Goal: Find specific page/section: Find specific page/section

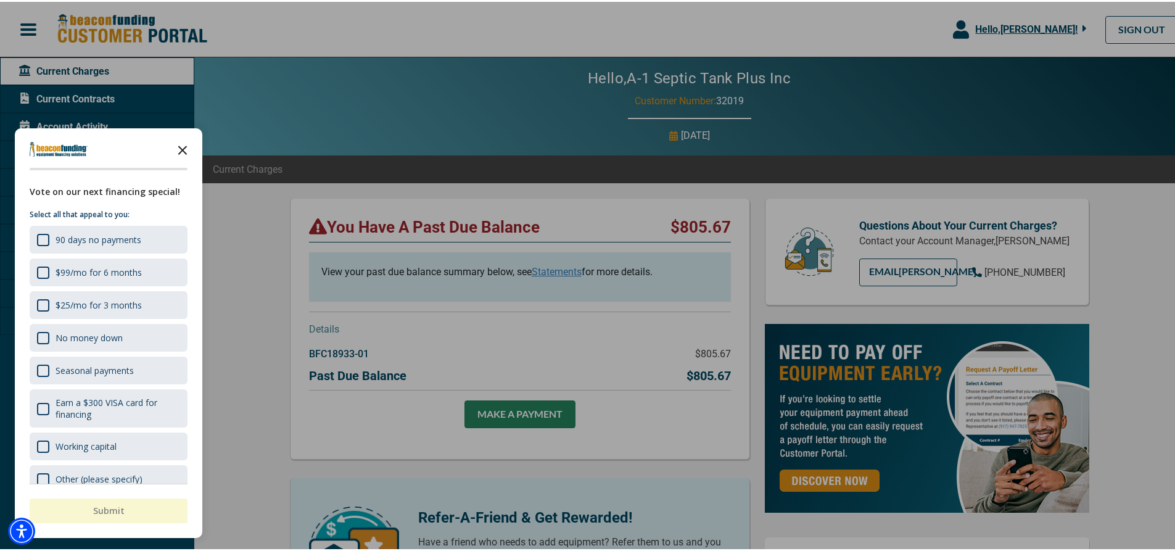
click at [176, 149] on icon "Close the survey" at bounding box center [182, 147] width 25 height 25
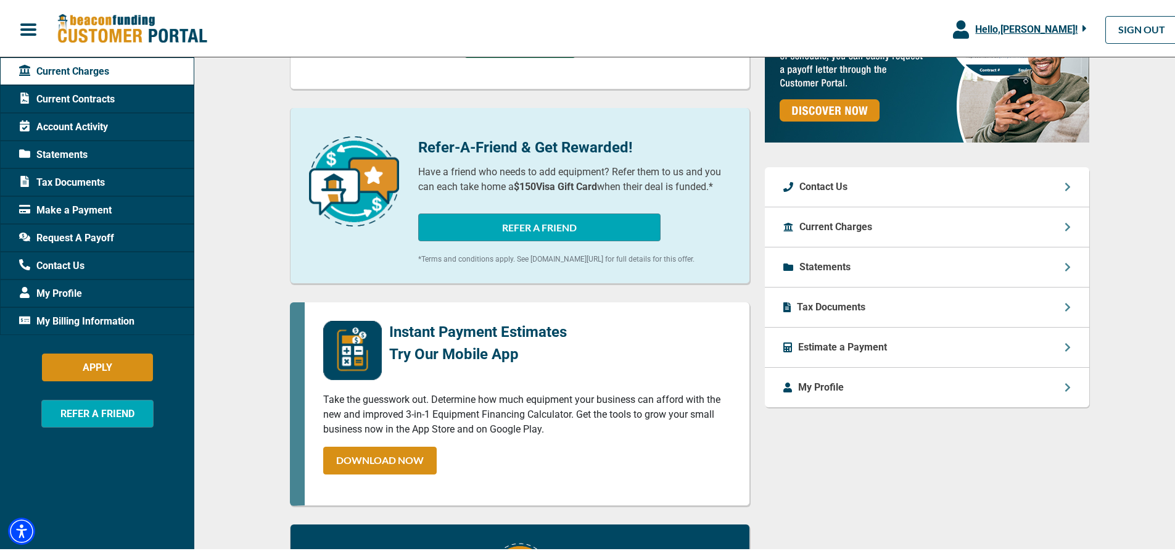
scroll to position [403, 0]
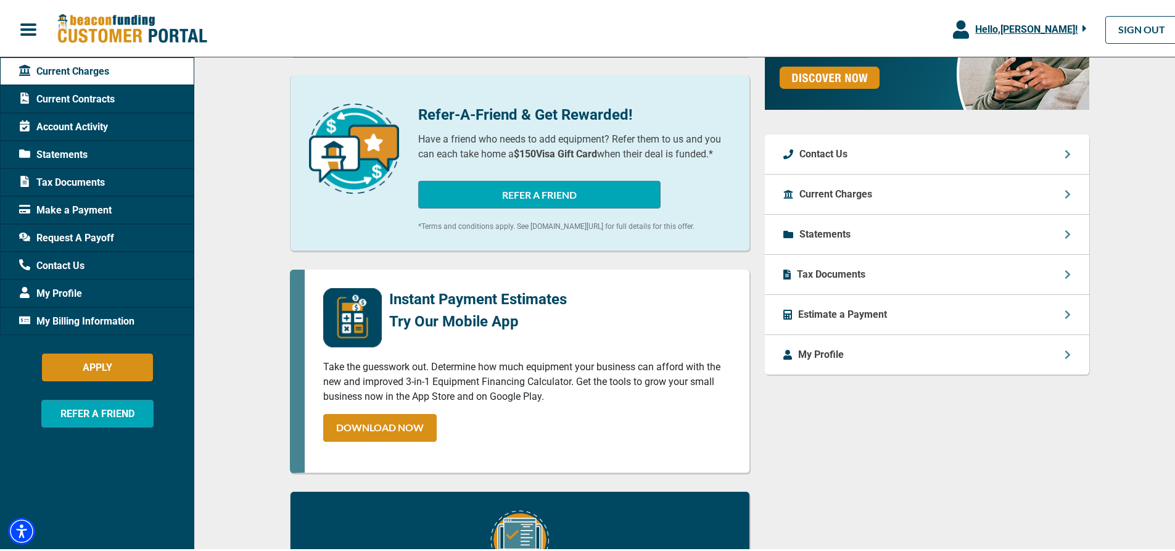
click at [1052, 253] on div "Statements" at bounding box center [927, 233] width 325 height 40
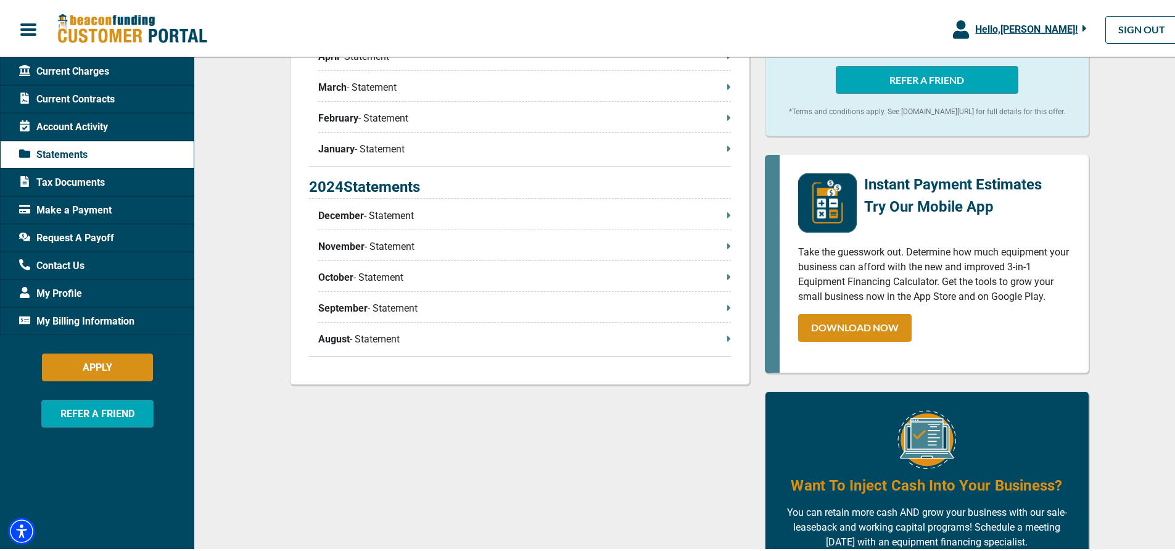
scroll to position [469, 0]
click at [102, 130] on span "Account Activity" at bounding box center [63, 125] width 89 height 15
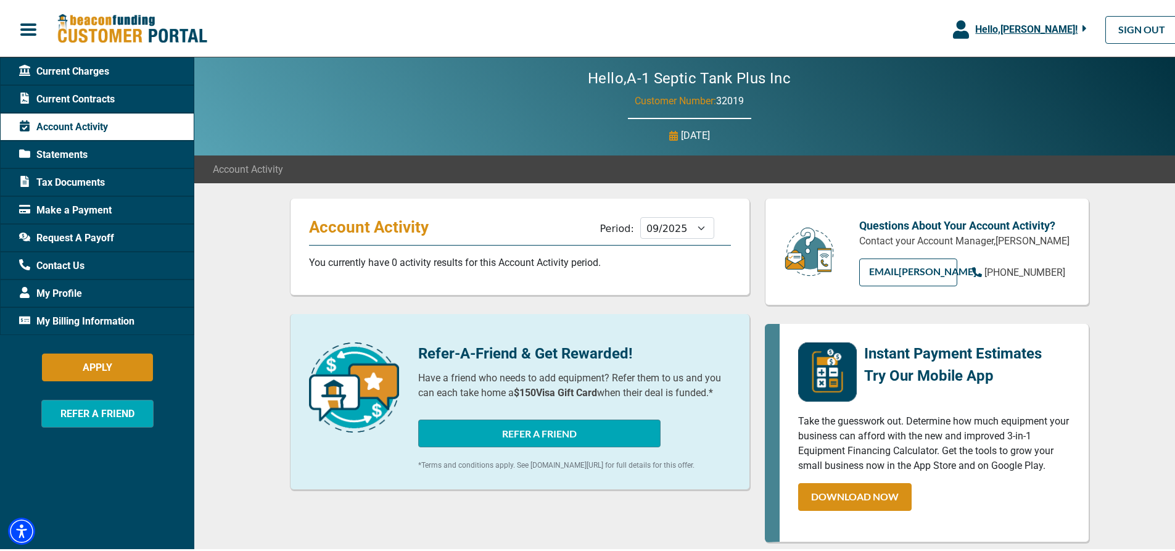
click at [103, 103] on span "Current Contracts" at bounding box center [67, 97] width 96 height 15
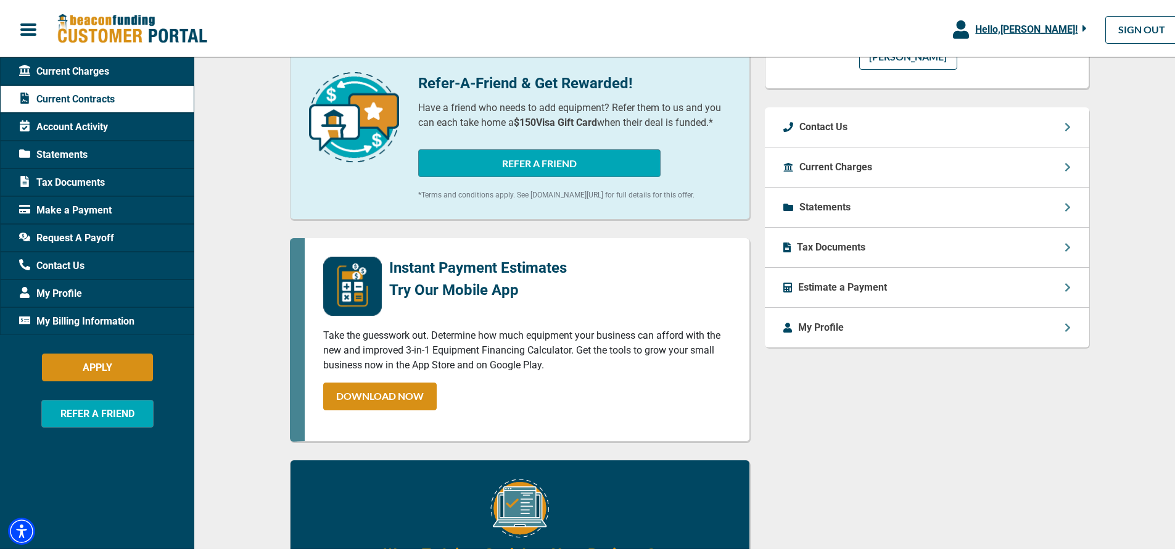
scroll to position [320, 0]
